Goal: Information Seeking & Learning: Check status

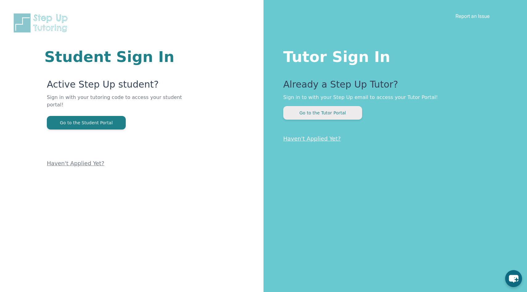
click at [307, 113] on button "Go to the Tutor Portal" at bounding box center [322, 113] width 79 height 14
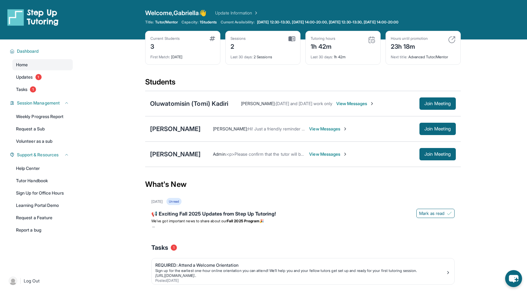
click at [254, 13] on link "Update Information" at bounding box center [236, 13] width 43 height 6
click at [314, 206] on div "[DATE] Unread 📢 Exciting Fall 2025 Updates from Step Up Tutoring! [PERSON_NAME]…" at bounding box center [302, 215] width 303 height 34
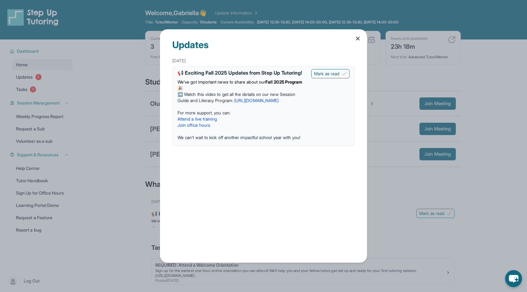
click at [355, 37] on icon at bounding box center [358, 38] width 6 height 6
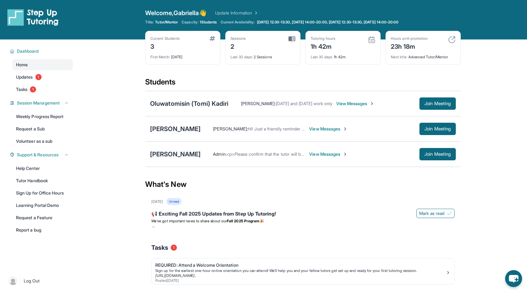
click at [170, 153] on div "[PERSON_NAME]" at bounding box center [175, 154] width 51 height 9
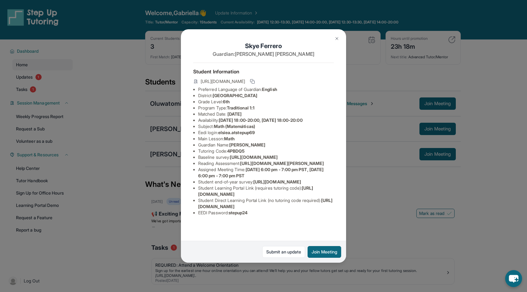
click at [343, 37] on div "[PERSON_NAME] Guardian: [PERSON_NAME] Student Information [URL][DOMAIN_NAME] Pr…" at bounding box center [263, 146] width 165 height 234
click at [339, 39] on button at bounding box center [337, 38] width 12 height 12
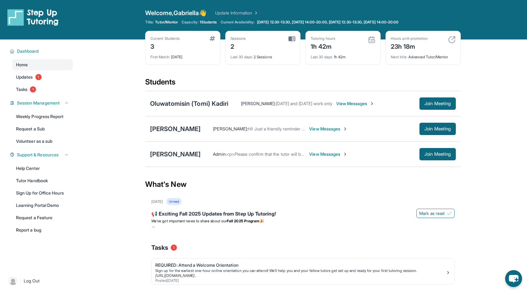
click at [324, 43] on div "1h 42m" at bounding box center [323, 46] width 25 height 10
click at [372, 41] on img at bounding box center [371, 39] width 7 height 7
click at [367, 43] on div "Tutoring hours 1h 42m" at bounding box center [343, 43] width 65 height 15
click at [211, 37] on img at bounding box center [213, 38] width 6 height 5
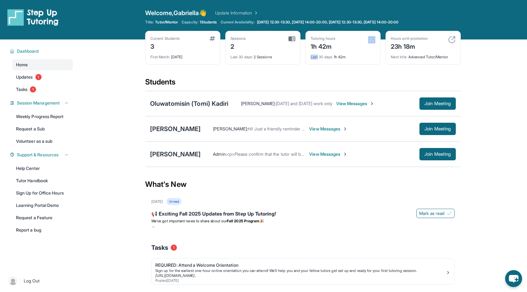
click at [211, 37] on img at bounding box center [213, 38] width 6 height 5
click at [235, 14] on link "Update Information" at bounding box center [236, 13] width 43 height 6
click at [238, 14] on link "Update Information" at bounding box center [236, 13] width 43 height 6
click at [316, 154] on span "View Messages" at bounding box center [328, 154] width 39 height 6
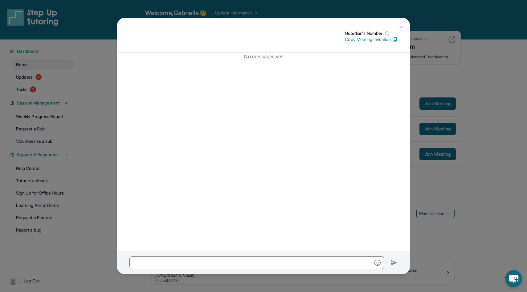
click at [400, 26] on img at bounding box center [400, 27] width 5 height 5
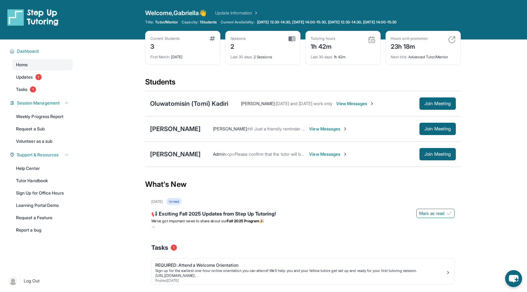
click at [363, 102] on span "View Messages" at bounding box center [355, 104] width 39 height 6
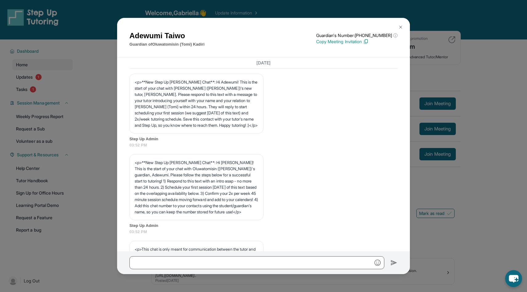
click at [402, 27] on img at bounding box center [400, 27] width 5 height 5
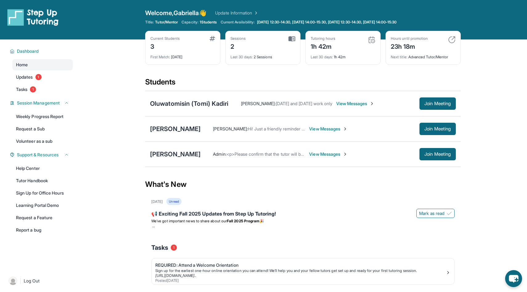
click at [176, 92] on div "Oluwatomisin (Tomi) Kadiri Adewumi Taiwo : Monday and Wednesday work only View …" at bounding box center [303, 103] width 316 height 25
click at [176, 102] on div "Oluwatomisin (Tomi) Kadiri" at bounding box center [189, 103] width 79 height 9
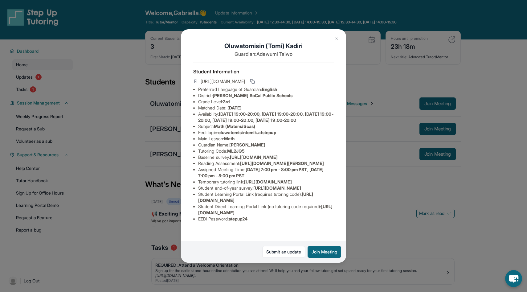
click at [335, 38] on img at bounding box center [337, 38] width 5 height 5
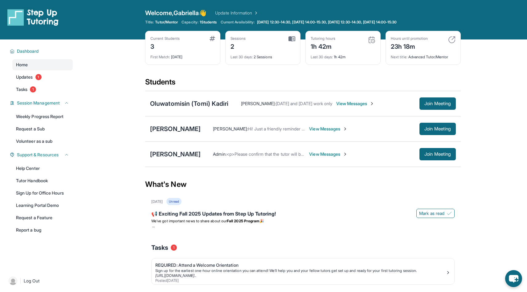
click at [181, 165] on div "Skye Ferrero Admin : <p>Please confirm that the tutor will be able to attend yo…" at bounding box center [303, 154] width 316 height 25
click at [181, 151] on div "[PERSON_NAME]" at bounding box center [175, 154] width 51 height 9
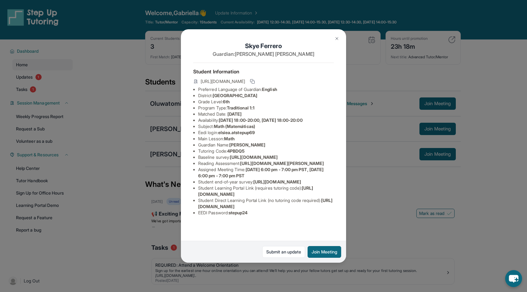
scroll to position [38, 0]
click at [337, 36] on img at bounding box center [337, 38] width 5 height 5
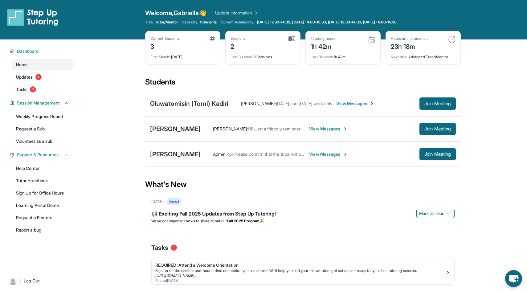
click at [96, 235] on main "Current Students 3 First Match : 14 days ago Sessions 2 Last 30 days : 2 Sessio…" at bounding box center [303, 176] width 448 height 275
